Goal: Transaction & Acquisition: Purchase product/service

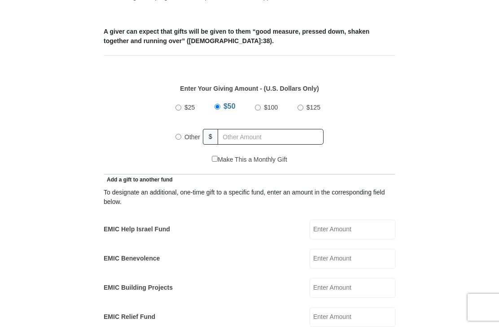
click at [181, 137] on input "Other" at bounding box center [179, 137] width 6 height 6
radio input "true"
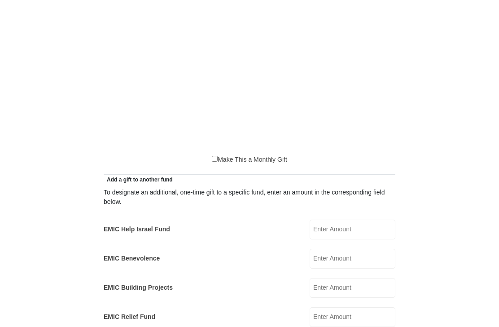
scroll to position [511, 0]
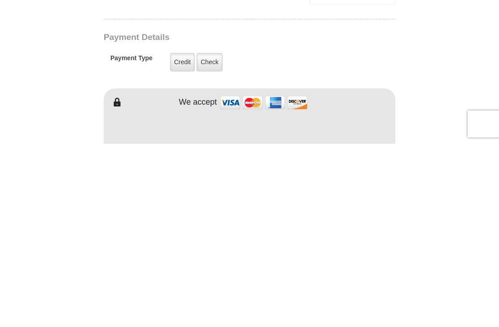
type input "120"
click at [213, 236] on label "Check" at bounding box center [210, 245] width 26 height 18
click at [0, 0] on input "Check" at bounding box center [0, 0] width 0 height 0
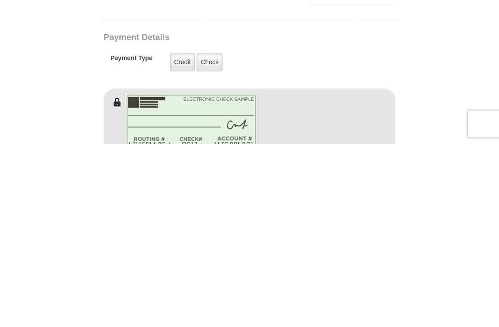
scroll to position [694, 0]
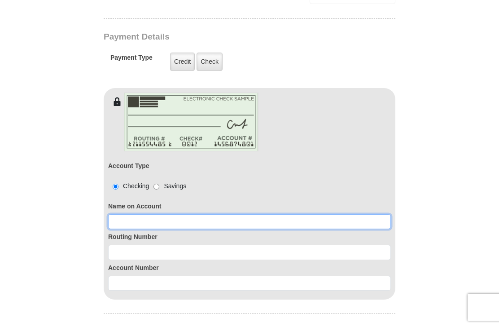
click at [155, 219] on input at bounding box center [249, 221] width 283 height 15
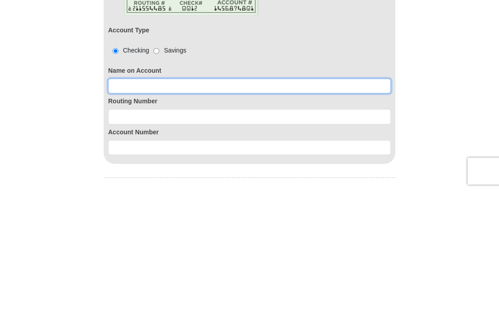
type input "[PERSON_NAME]"
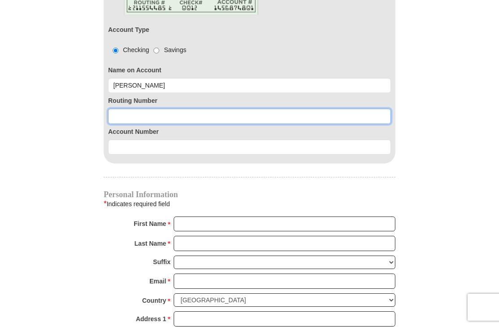
click at [141, 118] on input at bounding box center [249, 116] width 283 height 15
type input "111301122"
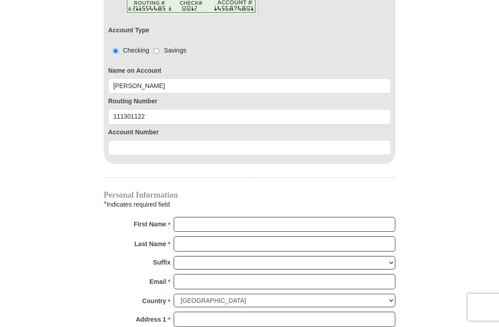
click at [128, 149] on input at bounding box center [249, 147] width 283 height 15
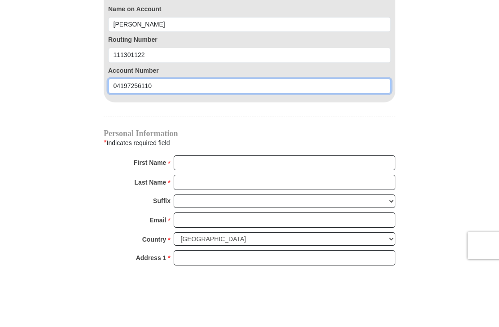
type input "04197256110"
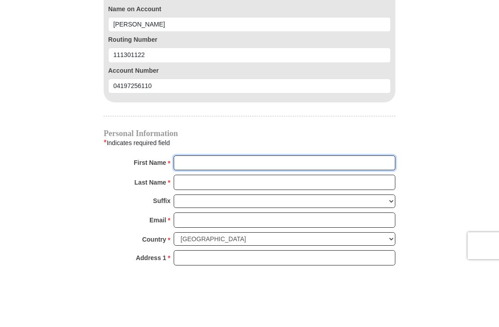
click at [210, 217] on input "First Name *" at bounding box center [285, 224] width 222 height 15
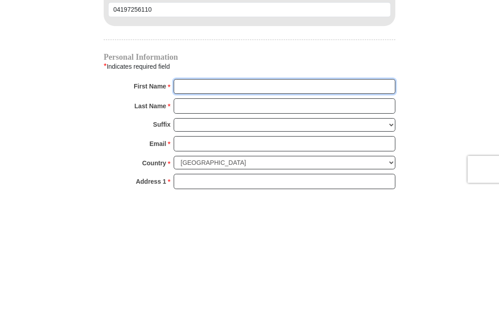
type input "[PERSON_NAME]"
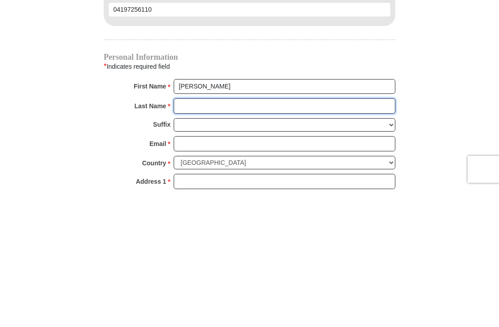
type input "Winchester"
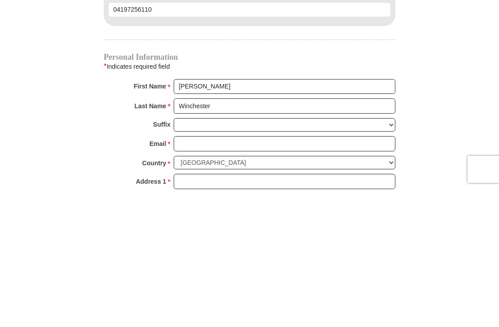
scroll to position [968, 0]
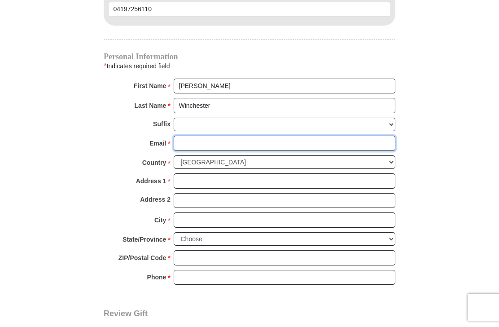
click at [193, 141] on input "Email *" at bounding box center [285, 143] width 222 height 15
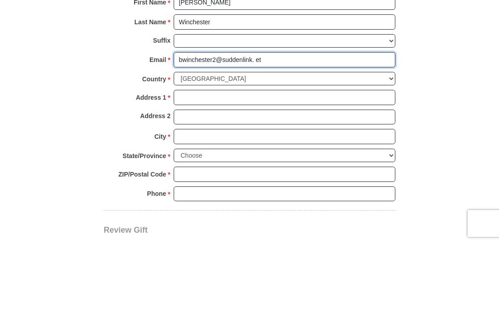
type input "bwinchester2@suddenlink. et"
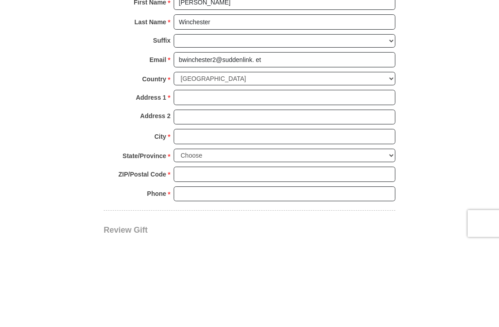
click at [193, 174] on input "Address 1 *" at bounding box center [285, 181] width 222 height 15
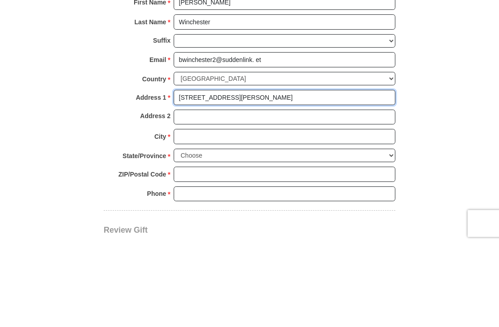
type input "[STREET_ADDRESS][PERSON_NAME]"
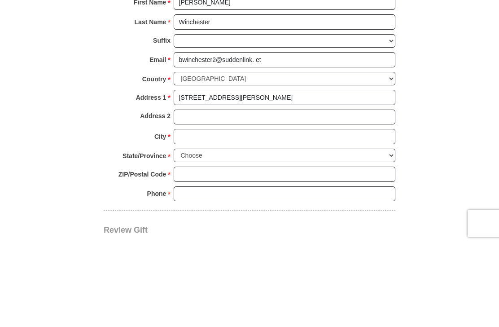
click at [207, 213] on input "City *" at bounding box center [285, 220] width 222 height 15
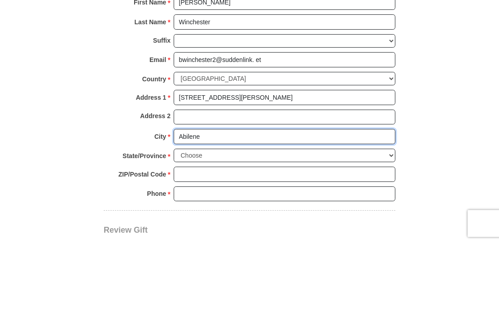
type input "Abilene"
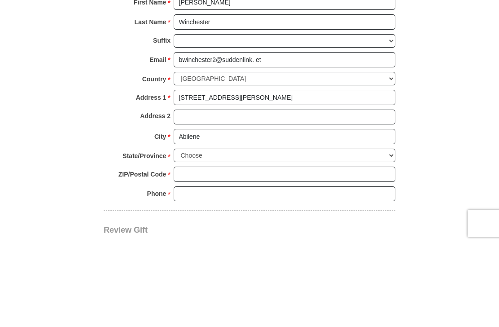
click at [199, 233] on select "Choose [US_STATE] [US_STATE] [US_STATE] [US_STATE] [US_STATE] Armed Forces Amer…" at bounding box center [285, 240] width 222 height 14
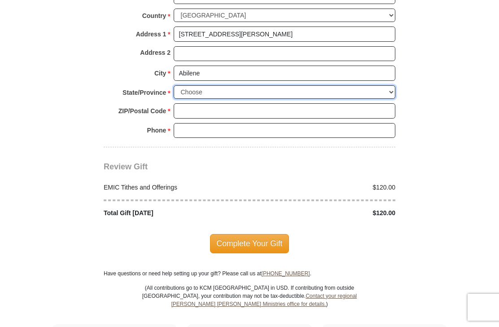
select select "[GEOGRAPHIC_DATA]"
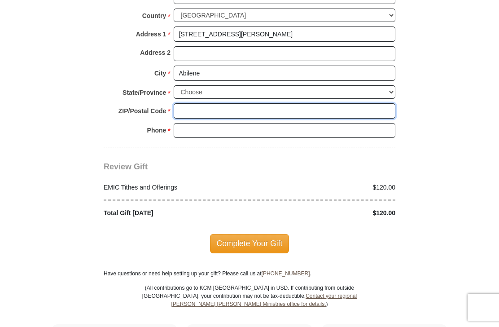
click at [189, 103] on input "ZIP/Postal Code *" at bounding box center [285, 110] width 222 height 15
type input "79605"
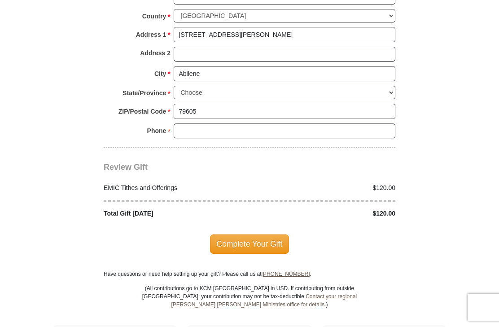
click at [189, 127] on input "Phone * *" at bounding box center [285, 130] width 222 height 15
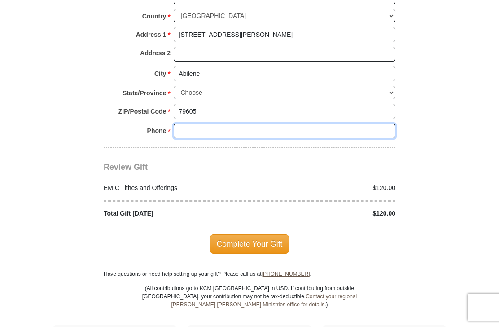
type input "3257251063"
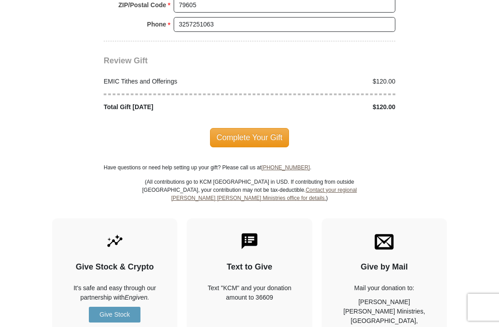
scroll to position [1220, 0]
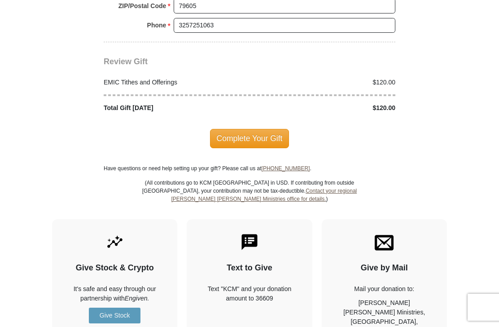
click at [249, 130] on span "Complete Your Gift" at bounding box center [249, 138] width 79 height 19
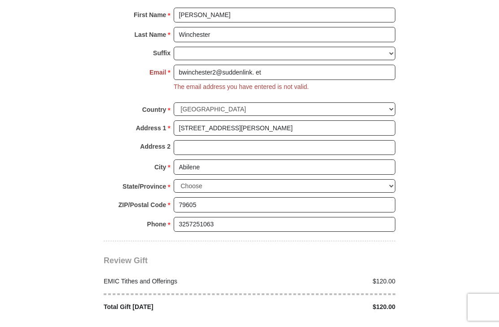
scroll to position [1039, 0]
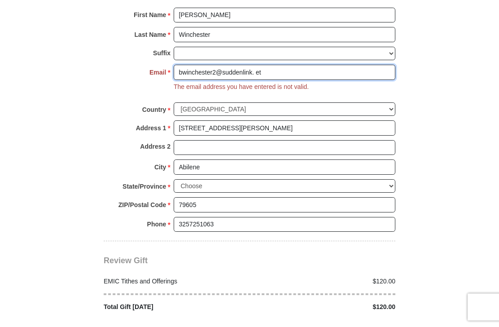
click at [271, 75] on input "bwinchester2@suddenlink. et" at bounding box center [285, 72] width 222 height 15
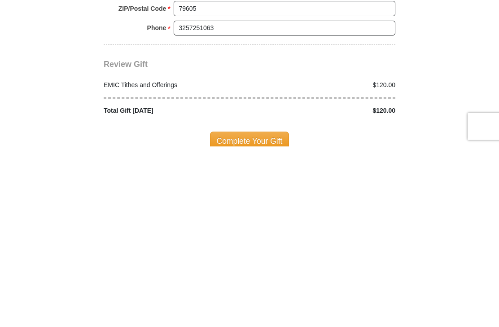
type input "[EMAIL_ADDRESS][DOMAIN_NAME]"
click at [254, 312] on span "Complete Your Gift" at bounding box center [249, 321] width 79 height 19
